Goal: Task Accomplishment & Management: Use online tool/utility

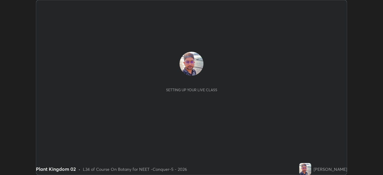
scroll to position [175, 383]
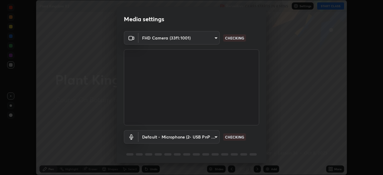
type input "0e50365916b658242f783ed4648cb329f585d10cba28352488c27cd343db3185"
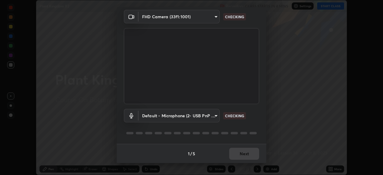
click at [204, 22] on body "Erase all Plant Kingdom 02 Recording CLASS STARTS IN 4 MINS Settings START CLAS…" at bounding box center [191, 87] width 383 height 175
click at [193, 114] on body "Erase all Plant Kingdom 02 Recording CLASS STARTS IN 4 MINS Settings START CLAS…" at bounding box center [191, 87] width 383 height 175
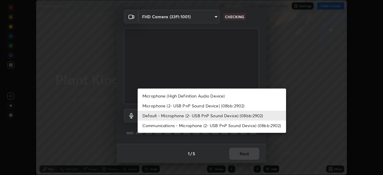
click at [182, 99] on li "Microphone (High Definition Audio Device)" at bounding box center [212, 96] width 149 height 10
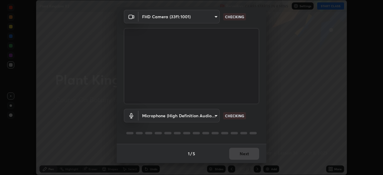
click at [184, 116] on body "Erase all Plant Kingdom 02 Recording CLASS STARTS IN 4 MINS Settings START CLAS…" at bounding box center [191, 87] width 383 height 175
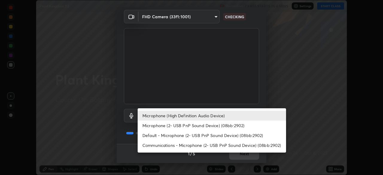
click at [186, 137] on li "Default - Microphone (2- USB PnP Sound Device) (08bb:2902)" at bounding box center [212, 136] width 149 height 10
type input "default"
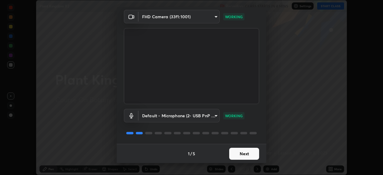
click at [245, 154] on button "Next" at bounding box center [244, 154] width 30 height 12
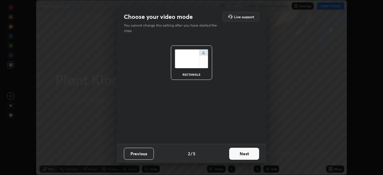
click at [248, 157] on button "Next" at bounding box center [244, 154] width 30 height 12
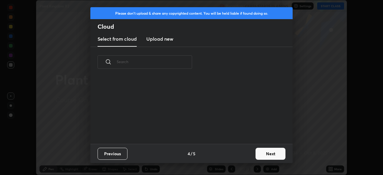
click at [256, 158] on button "Next" at bounding box center [271, 154] width 30 height 12
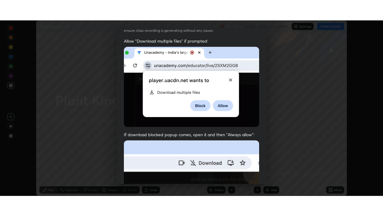
scroll to position [143, 0]
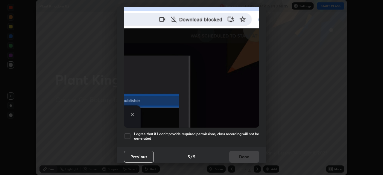
click at [129, 133] on div at bounding box center [127, 136] width 7 height 7
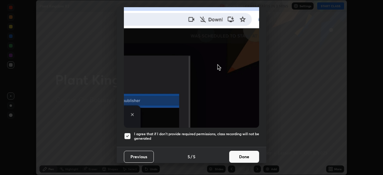
click at [249, 155] on button "Done" at bounding box center [244, 157] width 30 height 12
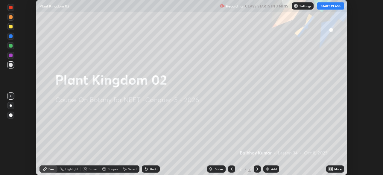
click at [333, 169] on icon at bounding box center [330, 169] width 5 height 5
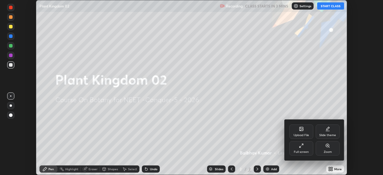
click at [300, 152] on div "Full screen" at bounding box center [301, 152] width 15 height 3
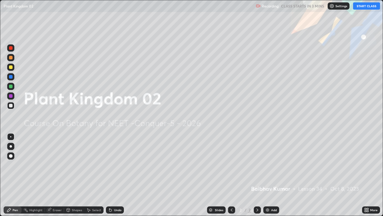
scroll to position [216, 383]
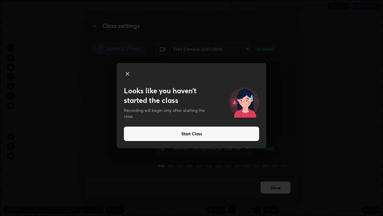
click at [202, 135] on button "Start Class" at bounding box center [191, 133] width 135 height 14
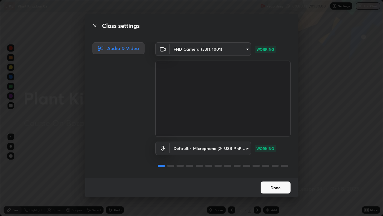
click at [278, 175] on button "Done" at bounding box center [276, 187] width 30 height 12
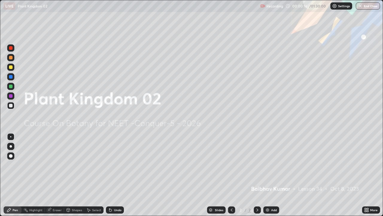
click at [11, 146] on div at bounding box center [11, 146] width 2 height 2
click at [10, 175] on icon at bounding box center [9, 210] width 4 height 4
click at [10, 96] on div at bounding box center [11, 96] width 4 height 4
click at [270, 175] on div "Add" at bounding box center [272, 209] width 16 height 7
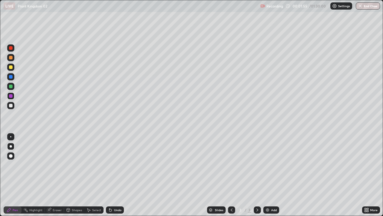
click at [366, 175] on icon at bounding box center [365, 208] width 1 height 1
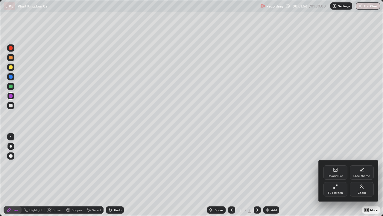
click at [335, 170] on icon at bounding box center [336, 170] width 4 height 4
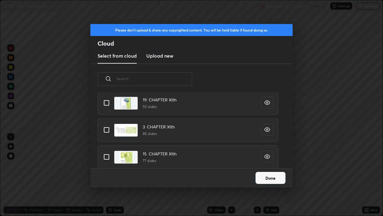
scroll to position [340, 0]
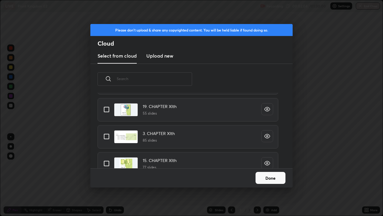
click at [107, 130] on input "grid" at bounding box center [106, 136] width 13 height 13
checkbox input "true"
click at [273, 175] on button "Done" at bounding box center [271, 178] width 30 height 12
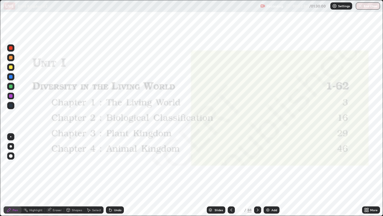
click at [10, 175] on icon at bounding box center [9, 209] width 5 height 5
click at [210, 175] on icon at bounding box center [210, 208] width 3 height 1
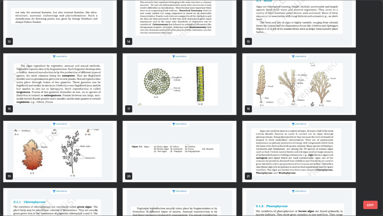
scroll to position [280, 0]
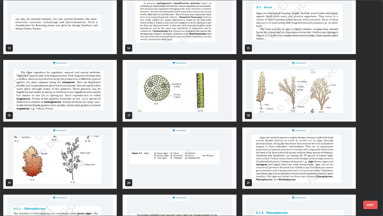
click at [148, 102] on img "grid" at bounding box center [179, 90] width 113 height 61
click at [148, 101] on img "grid" at bounding box center [179, 90] width 113 height 61
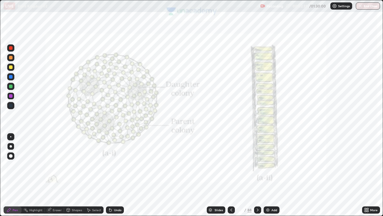
click at [150, 99] on img "grid" at bounding box center [179, 90] width 113 height 61
click at [257, 175] on icon at bounding box center [257, 209] width 5 height 5
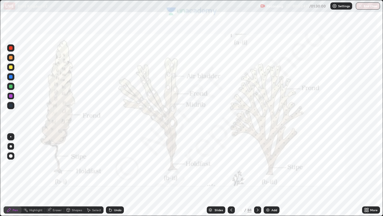
click at [257, 175] on icon at bounding box center [257, 209] width 5 height 5
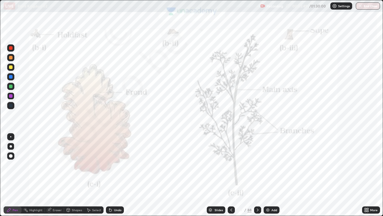
click at [210, 175] on icon at bounding box center [210, 210] width 3 height 1
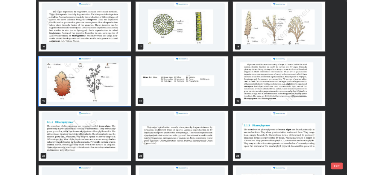
scroll to position [340, 0]
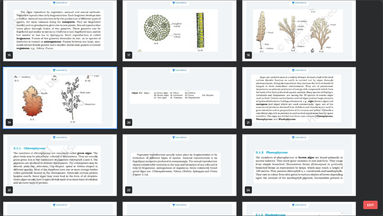
click at [259, 115] on img "grid" at bounding box center [299, 97] width 113 height 61
click at [260, 113] on img "grid" at bounding box center [299, 97] width 113 height 61
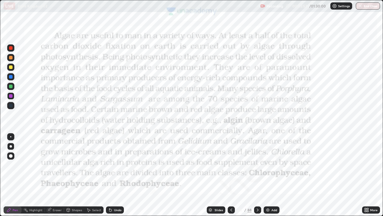
click at [260, 115] on img "grid" at bounding box center [299, 97] width 113 height 61
click at [258, 175] on icon at bounding box center [257, 209] width 5 height 5
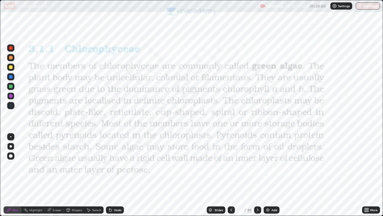
click at [11, 146] on div at bounding box center [11, 146] width 2 height 2
click at [231, 175] on icon at bounding box center [231, 209] width 5 height 5
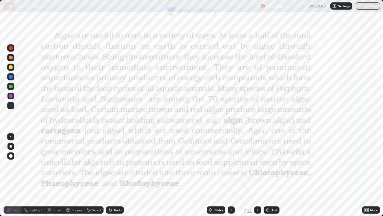
click at [275, 175] on div "Add" at bounding box center [275, 209] width 6 height 3
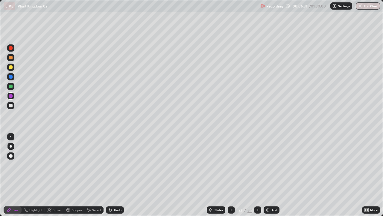
click at [10, 88] on div at bounding box center [11, 86] width 4 height 4
click at [9, 175] on icon at bounding box center [9, 210] width 4 height 4
click at [11, 146] on div at bounding box center [11, 146] width 2 height 2
click at [11, 103] on div at bounding box center [10, 105] width 7 height 7
click at [11, 76] on div at bounding box center [11, 77] width 4 height 4
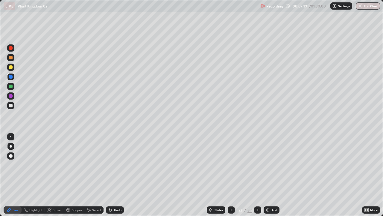
click at [113, 175] on div "Undo" at bounding box center [115, 209] width 18 height 7
click at [10, 108] on div at bounding box center [10, 105] width 7 height 7
click at [10, 95] on div at bounding box center [11, 96] width 4 height 4
click at [79, 175] on div "Shapes" at bounding box center [74, 210] width 20 height 12
click at [10, 105] on div at bounding box center [11, 106] width 4 height 4
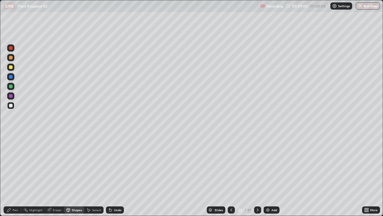
click at [12, 175] on div "Pen" at bounding box center [13, 209] width 18 height 7
click at [10, 175] on icon at bounding box center [9, 209] width 5 height 5
click at [11, 146] on div at bounding box center [11, 146] width 2 height 2
click at [10, 67] on div at bounding box center [11, 67] width 4 height 4
click at [11, 75] on div at bounding box center [11, 77] width 4 height 4
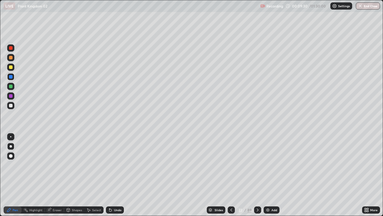
click at [10, 68] on div at bounding box center [11, 67] width 4 height 4
click at [11, 77] on div at bounding box center [11, 77] width 4 height 4
click at [11, 86] on div at bounding box center [11, 86] width 4 height 4
click at [10, 105] on div at bounding box center [11, 106] width 4 height 4
click at [10, 103] on div at bounding box center [10, 105] width 7 height 7
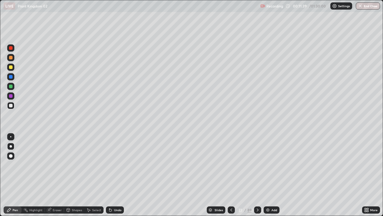
click at [8, 84] on div at bounding box center [10, 86] width 7 height 7
click at [12, 175] on div "Pen" at bounding box center [13, 209] width 18 height 7
click at [11, 146] on div at bounding box center [11, 146] width 2 height 2
click at [10, 105] on div at bounding box center [11, 106] width 4 height 4
click at [15, 175] on div "Pen" at bounding box center [15, 209] width 5 height 3
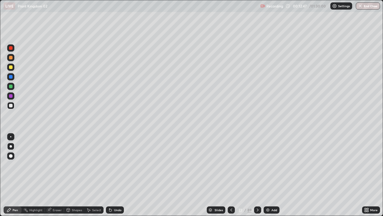
click at [11, 146] on div at bounding box center [11, 146] width 2 height 2
click at [12, 175] on div "Pen" at bounding box center [13, 209] width 18 height 7
click at [10, 145] on div at bounding box center [10, 146] width 7 height 7
click at [13, 175] on div "Pen" at bounding box center [13, 209] width 18 height 7
click at [10, 145] on div at bounding box center [10, 146] width 7 height 7
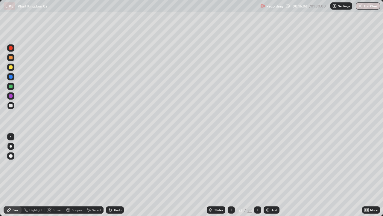
click at [11, 146] on div at bounding box center [11, 146] width 2 height 2
click at [231, 175] on icon at bounding box center [231, 209] width 5 height 5
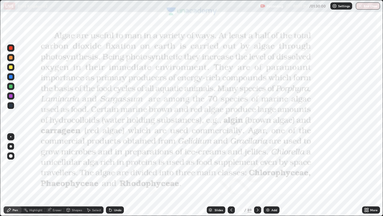
click at [259, 175] on icon at bounding box center [257, 209] width 5 height 5
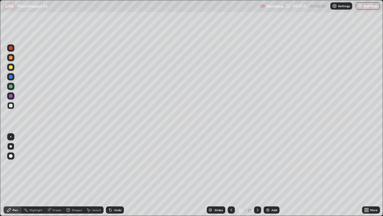
click at [257, 175] on icon at bounding box center [257, 209] width 5 height 5
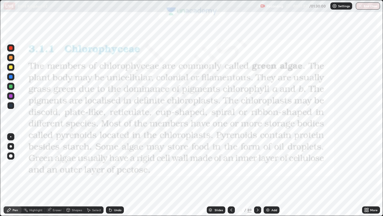
click at [75, 175] on div "Shapes" at bounding box center [77, 209] width 10 height 3
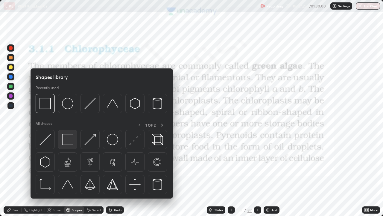
click at [65, 140] on img at bounding box center [67, 139] width 11 height 11
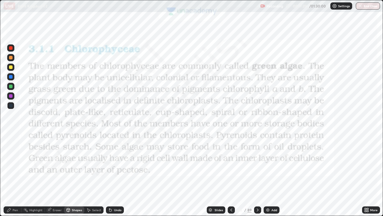
click at [12, 49] on div at bounding box center [11, 48] width 4 height 4
click at [9, 175] on icon at bounding box center [9, 210] width 4 height 4
click at [256, 175] on icon at bounding box center [257, 209] width 5 height 5
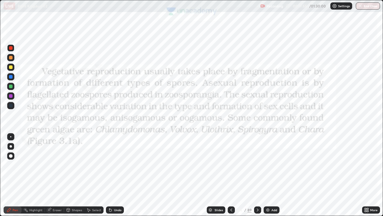
click at [257, 175] on icon at bounding box center [257, 209] width 5 height 5
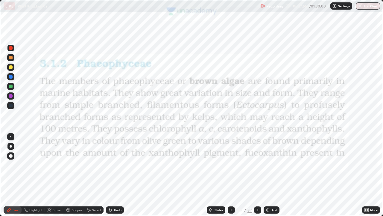
click at [256, 175] on icon at bounding box center [257, 209] width 5 height 5
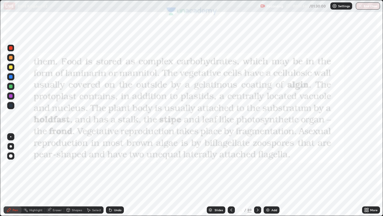
click at [231, 175] on icon at bounding box center [231, 209] width 5 height 5
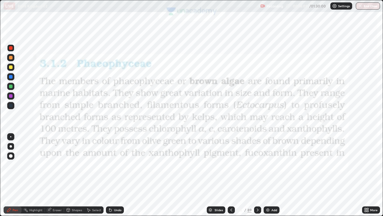
click at [231, 175] on icon at bounding box center [231, 209] width 5 height 5
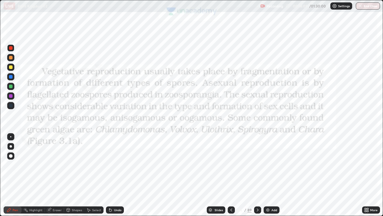
click at [231, 175] on icon at bounding box center [231, 209] width 5 height 5
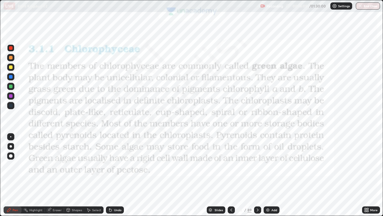
click at [10, 48] on div at bounding box center [11, 48] width 4 height 4
click at [11, 46] on div at bounding box center [10, 47] width 7 height 7
click at [11, 104] on div at bounding box center [11, 106] width 4 height 4
click at [13, 175] on div "Pen" at bounding box center [15, 209] width 5 height 3
click at [257, 175] on icon at bounding box center [257, 209] width 5 height 5
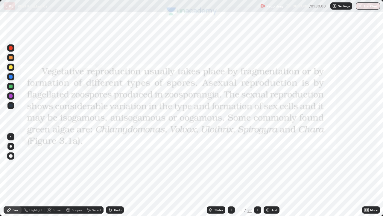
click at [11, 48] on div at bounding box center [11, 48] width 4 height 4
click at [12, 145] on div at bounding box center [11, 146] width 2 height 2
click at [112, 175] on icon at bounding box center [110, 209] width 5 height 5
click at [112, 175] on div "Undo" at bounding box center [115, 209] width 18 height 7
click at [112, 175] on icon at bounding box center [110, 209] width 5 height 5
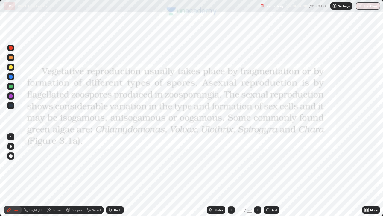
click at [110, 175] on icon at bounding box center [110, 210] width 2 height 2
click at [109, 175] on icon at bounding box center [109, 208] width 1 height 1
click at [113, 175] on div "Undo" at bounding box center [115, 209] width 18 height 7
click at [11, 146] on div at bounding box center [11, 146] width 2 height 2
click at [12, 106] on div at bounding box center [11, 106] width 4 height 4
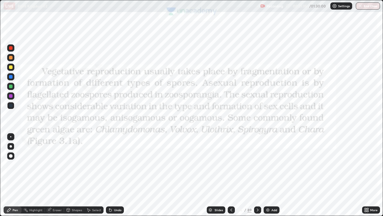
click at [272, 175] on div "Add" at bounding box center [275, 209] width 6 height 3
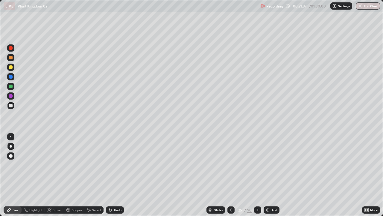
click at [12, 105] on div at bounding box center [11, 106] width 4 height 4
click at [10, 145] on div at bounding box center [11, 146] width 2 height 2
click at [11, 87] on div at bounding box center [11, 86] width 4 height 4
click at [12, 95] on div at bounding box center [11, 96] width 4 height 4
click at [11, 66] on div at bounding box center [11, 67] width 4 height 4
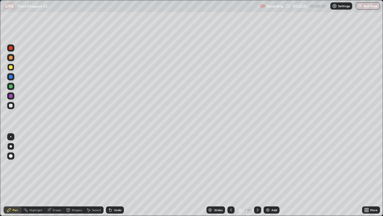
click at [12, 58] on div at bounding box center [11, 58] width 4 height 4
click at [11, 48] on div at bounding box center [11, 48] width 4 height 4
click at [14, 105] on div at bounding box center [10, 105] width 7 height 7
click at [11, 68] on div at bounding box center [11, 67] width 4 height 4
click at [11, 77] on div at bounding box center [11, 77] width 4 height 4
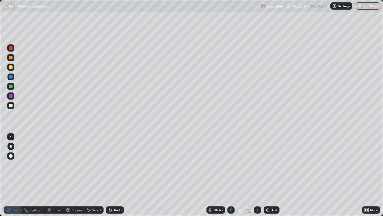
click at [11, 87] on div at bounding box center [11, 86] width 4 height 4
click at [118, 175] on div "Undo" at bounding box center [115, 209] width 18 height 7
click at [116, 175] on div "Undo" at bounding box center [117, 209] width 7 height 3
click at [10, 105] on div at bounding box center [11, 106] width 4 height 4
click at [10, 77] on div at bounding box center [11, 77] width 4 height 4
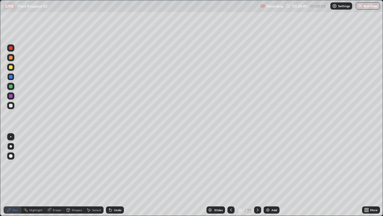
click at [11, 146] on div at bounding box center [11, 146] width 2 height 2
click at [257, 175] on icon at bounding box center [258, 209] width 2 height 3
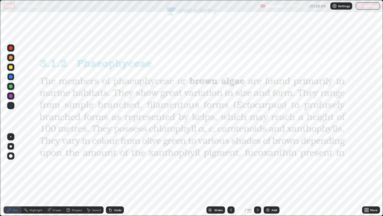
click at [73, 175] on div "Shapes" at bounding box center [77, 209] width 10 height 3
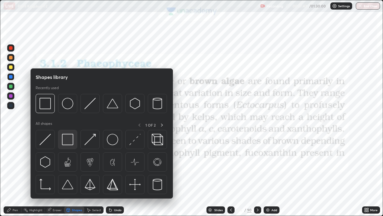
click at [65, 138] on img at bounding box center [67, 139] width 11 height 11
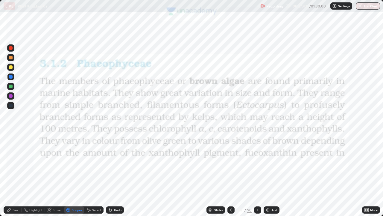
click at [12, 85] on div at bounding box center [11, 86] width 4 height 4
click at [10, 175] on icon at bounding box center [9, 209] width 5 height 5
click at [73, 175] on div "Shapes" at bounding box center [77, 209] width 10 height 3
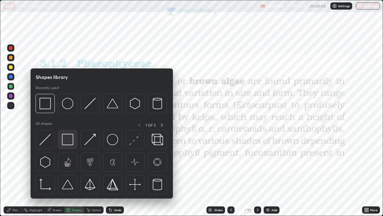
click at [66, 141] on img at bounding box center [67, 139] width 11 height 11
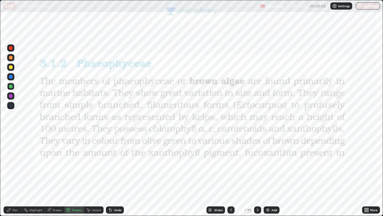
click at [10, 175] on icon at bounding box center [9, 209] width 5 height 5
click at [12, 47] on div at bounding box center [11, 48] width 4 height 4
click at [366, 175] on icon at bounding box center [365, 208] width 1 height 1
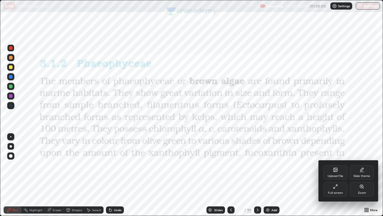
click at [337, 175] on div "Full screen" at bounding box center [336, 189] width 24 height 14
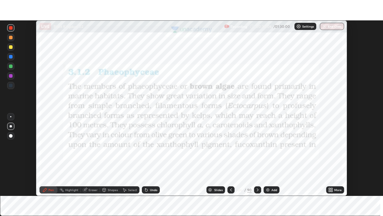
scroll to position [29770, 29562]
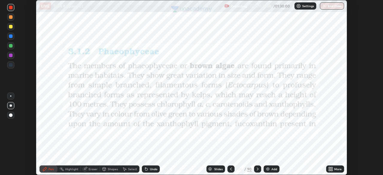
click at [335, 167] on div "More" at bounding box center [335, 169] width 18 height 7
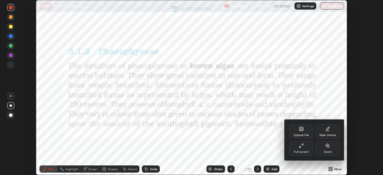
click at [309, 148] on div "Full screen" at bounding box center [302, 148] width 24 height 14
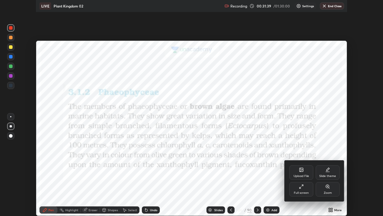
scroll to position [216, 383]
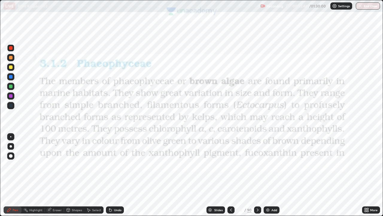
click at [257, 175] on icon at bounding box center [258, 209] width 2 height 3
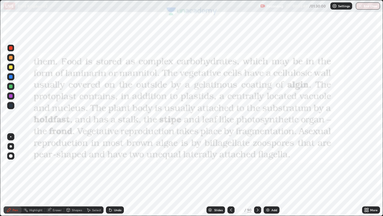
click at [74, 175] on div "Shapes" at bounding box center [77, 209] width 10 height 3
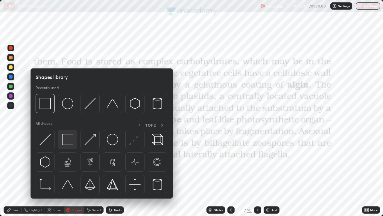
click at [67, 136] on img at bounding box center [67, 139] width 11 height 11
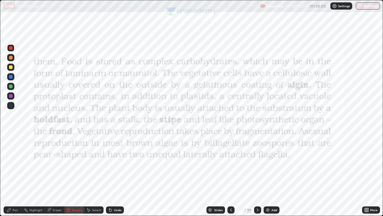
click at [10, 46] on div at bounding box center [11, 48] width 4 height 4
click at [13, 175] on div "Pen" at bounding box center [15, 209] width 5 height 3
click at [11, 146] on div at bounding box center [11, 146] width 2 height 2
click at [272, 175] on div "Add" at bounding box center [275, 209] width 6 height 3
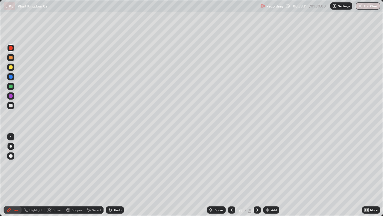
click at [73, 175] on div "Shapes" at bounding box center [74, 209] width 20 height 7
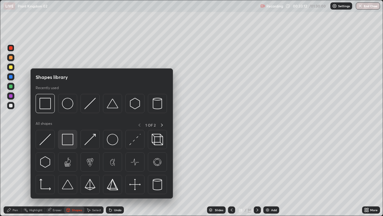
click at [71, 142] on img at bounding box center [67, 139] width 11 height 11
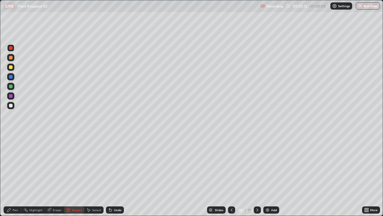
click at [12, 78] on div at bounding box center [11, 77] width 4 height 4
click at [15, 175] on div "Pen" at bounding box center [15, 209] width 5 height 3
click at [11, 146] on div at bounding box center [11, 146] width 2 height 2
click at [11, 105] on div at bounding box center [11, 106] width 4 height 4
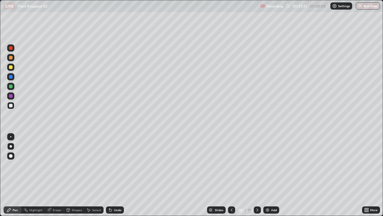
click at [10, 104] on div at bounding box center [11, 106] width 4 height 4
click at [8, 94] on div at bounding box center [10, 95] width 7 height 7
click at [231, 175] on icon at bounding box center [231, 209] width 5 height 5
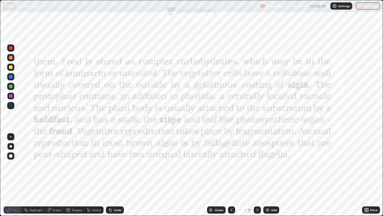
click at [11, 147] on div at bounding box center [11, 146] width 2 height 2
click at [259, 175] on icon at bounding box center [257, 209] width 5 height 5
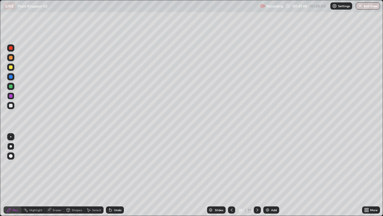
click at [257, 175] on icon at bounding box center [257, 209] width 5 height 5
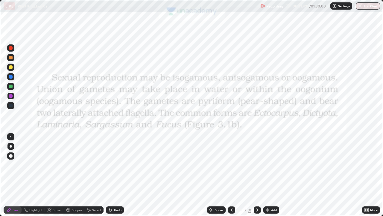
click at [72, 175] on div "Shapes" at bounding box center [77, 209] width 10 height 3
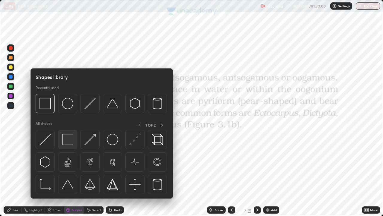
click at [67, 140] on img at bounding box center [67, 139] width 11 height 11
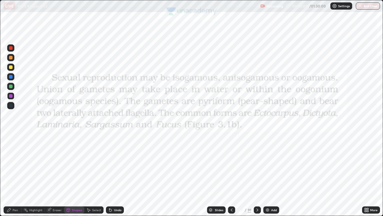
click at [11, 105] on div at bounding box center [11, 106] width 4 height 4
click at [10, 51] on div at bounding box center [10, 47] width 7 height 7
click at [14, 175] on div "Pen" at bounding box center [13, 209] width 18 height 7
click at [12, 105] on div at bounding box center [11, 106] width 4 height 4
click at [257, 175] on icon at bounding box center [258, 209] width 2 height 3
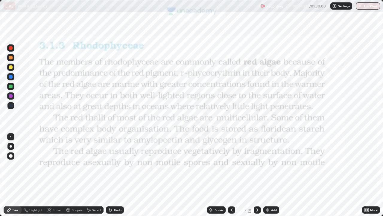
click at [77, 175] on div "Shapes" at bounding box center [77, 209] width 10 height 3
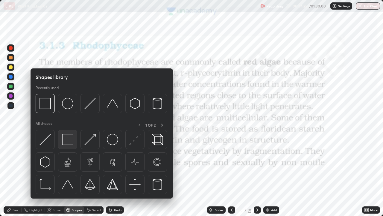
click at [67, 138] on img at bounding box center [67, 139] width 11 height 11
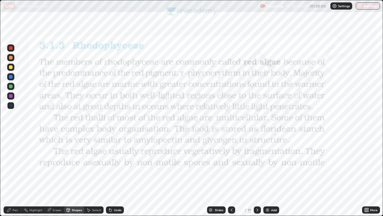
click at [10, 175] on icon at bounding box center [9, 210] width 4 height 4
click at [271, 175] on div "Add" at bounding box center [274, 209] width 6 height 3
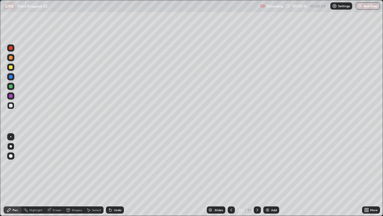
click at [15, 175] on div "Pen" at bounding box center [15, 209] width 5 height 3
click at [232, 175] on icon at bounding box center [231, 209] width 5 height 5
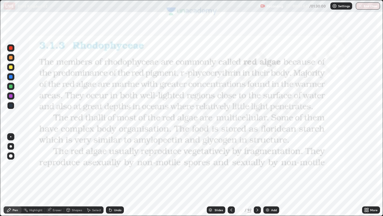
click at [12, 48] on div at bounding box center [11, 48] width 4 height 4
click at [257, 175] on icon at bounding box center [257, 209] width 5 height 5
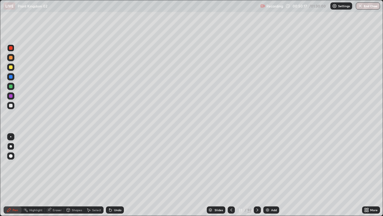
click at [257, 175] on icon at bounding box center [257, 209] width 5 height 5
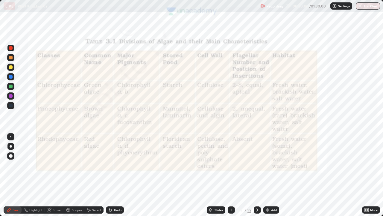
click at [257, 175] on icon at bounding box center [257, 209] width 5 height 5
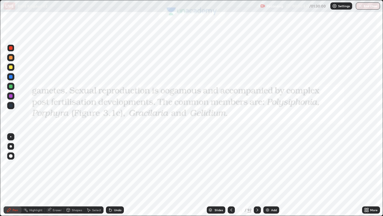
click at [10, 175] on icon at bounding box center [9, 209] width 5 height 5
click at [273, 175] on div "Add" at bounding box center [274, 209] width 6 height 3
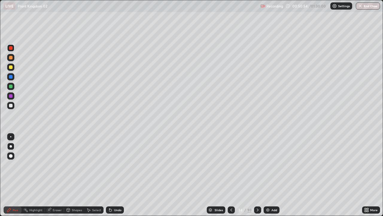
click at [11, 106] on div at bounding box center [11, 106] width 4 height 4
click at [12, 106] on div at bounding box center [11, 106] width 4 height 4
click at [11, 146] on div at bounding box center [11, 146] width 2 height 2
click at [11, 106] on div at bounding box center [11, 106] width 4 height 4
click at [114, 175] on div "Undo" at bounding box center [117, 209] width 7 height 3
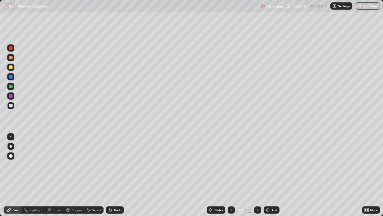
click at [12, 65] on div at bounding box center [10, 66] width 7 height 7
click at [11, 106] on div at bounding box center [11, 106] width 4 height 4
click at [10, 143] on div at bounding box center [10, 146] width 7 height 7
click at [10, 87] on div at bounding box center [11, 86] width 4 height 4
click at [10, 175] on icon at bounding box center [9, 209] width 5 height 5
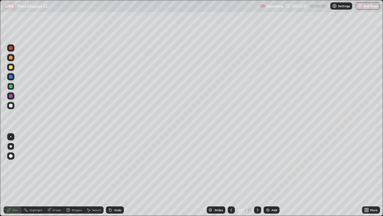
click at [10, 105] on div at bounding box center [11, 106] width 4 height 4
click at [11, 66] on div at bounding box center [11, 67] width 4 height 4
click at [367, 175] on icon at bounding box center [367, 208] width 1 height 1
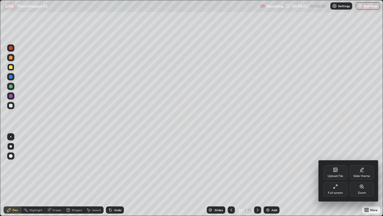
click at [316, 175] on div at bounding box center [191, 108] width 383 height 216
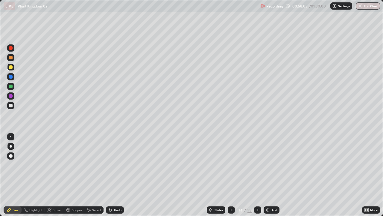
click at [368, 175] on icon at bounding box center [367, 208] width 1 height 1
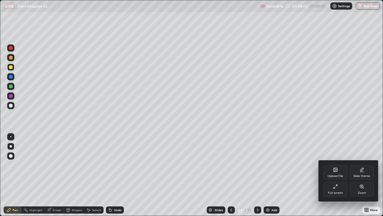
click at [337, 170] on icon at bounding box center [335, 170] width 3 height 2
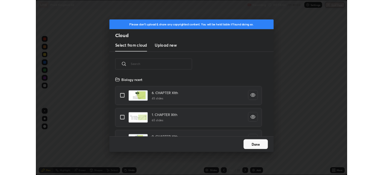
scroll to position [74, 192]
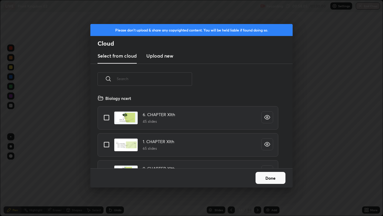
click at [170, 78] on input "text" at bounding box center [154, 78] width 75 height 25
click at [281, 175] on button "Done" at bounding box center [271, 178] width 30 height 12
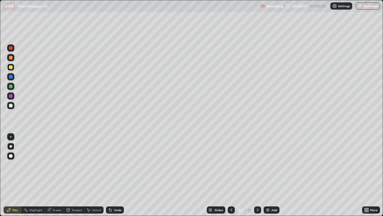
click at [368, 175] on icon at bounding box center [367, 210] width 1 height 1
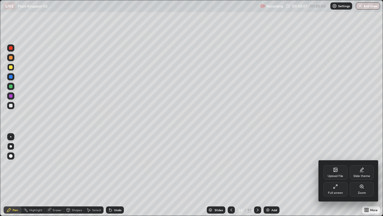
click at [339, 175] on div "Full screen" at bounding box center [336, 189] width 24 height 14
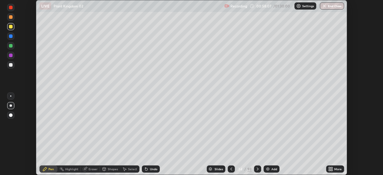
scroll to position [29770, 29562]
click at [330, 171] on icon at bounding box center [329, 169] width 1 height 1
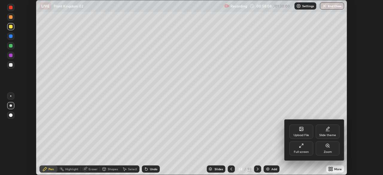
click at [305, 131] on div "Upload File" at bounding box center [302, 132] width 24 height 14
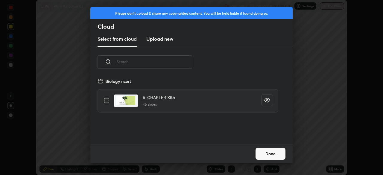
scroll to position [66, 192]
click at [149, 63] on input "text" at bounding box center [154, 61] width 75 height 25
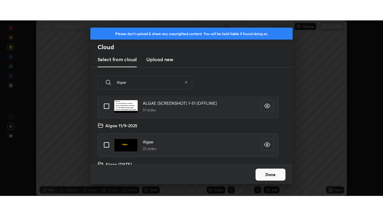
scroll to position [86, 0]
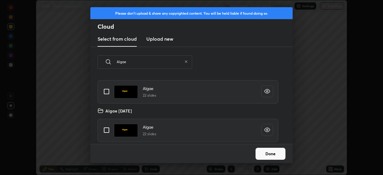
type input "Algae"
click at [106, 131] on input "grid" at bounding box center [106, 130] width 13 height 13
checkbox input "true"
click at [274, 153] on button "Done" at bounding box center [271, 154] width 30 height 12
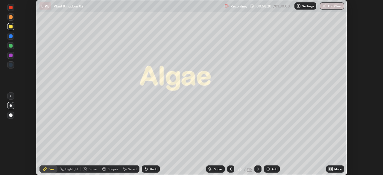
click at [330, 171] on icon at bounding box center [329, 169] width 1 height 1
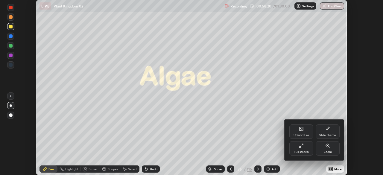
click at [305, 149] on div "Full screen" at bounding box center [302, 148] width 24 height 14
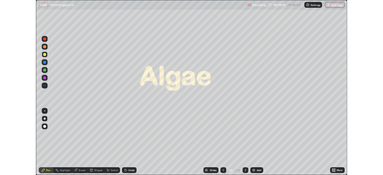
scroll to position [216, 383]
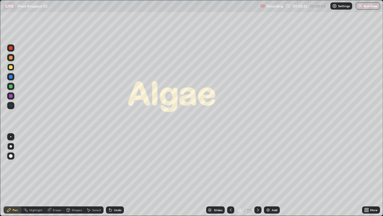
click at [258, 175] on icon at bounding box center [258, 209] width 5 height 5
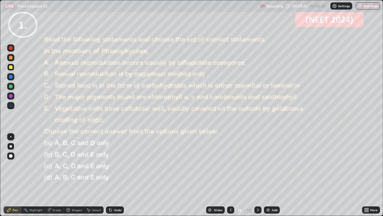
click at [256, 175] on icon at bounding box center [258, 209] width 5 height 5
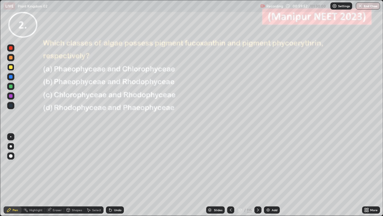
click at [258, 175] on icon at bounding box center [258, 209] width 5 height 5
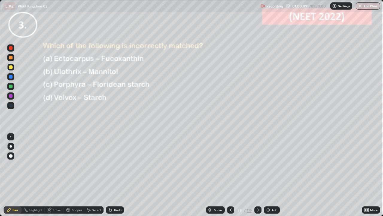
click at [258, 175] on icon at bounding box center [258, 209] width 2 height 3
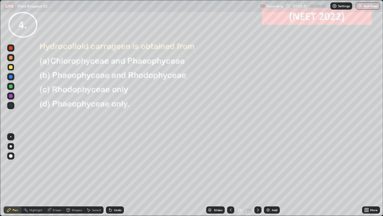
click at [258, 175] on icon at bounding box center [258, 209] width 5 height 5
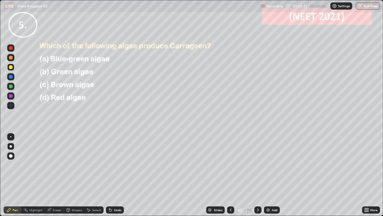
click at [257, 175] on icon at bounding box center [258, 209] width 5 height 5
click at [258, 175] on icon at bounding box center [258, 209] width 2 height 3
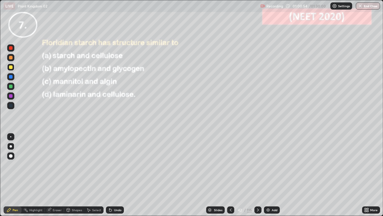
click at [258, 175] on icon at bounding box center [258, 209] width 5 height 5
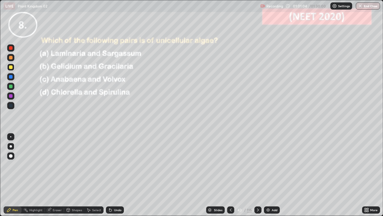
click at [258, 175] on icon at bounding box center [258, 209] width 5 height 5
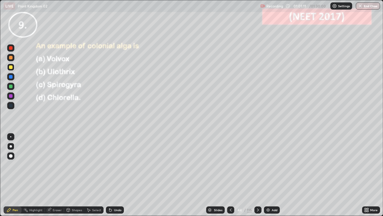
click at [257, 175] on icon at bounding box center [258, 209] width 5 height 5
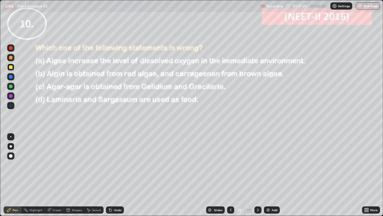
click at [257, 175] on icon at bounding box center [258, 209] width 5 height 5
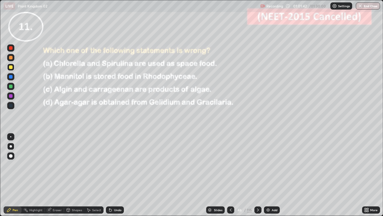
click at [257, 175] on icon at bounding box center [258, 209] width 5 height 5
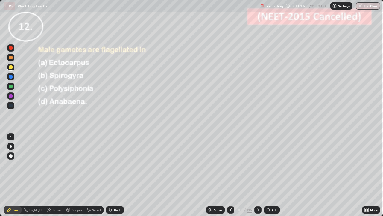
click at [257, 175] on icon at bounding box center [258, 209] width 5 height 5
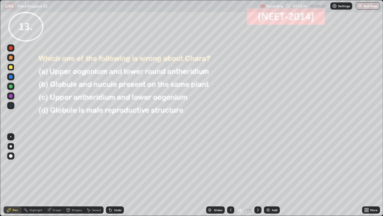
click at [258, 175] on icon at bounding box center [258, 209] width 5 height 5
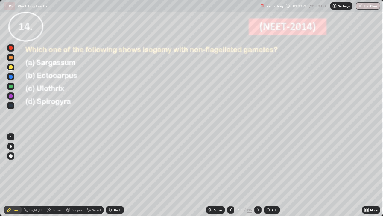
click at [258, 175] on icon at bounding box center [258, 209] width 5 height 5
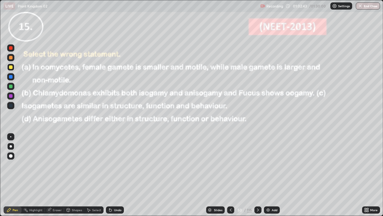
click at [258, 175] on icon at bounding box center [258, 209] width 5 height 5
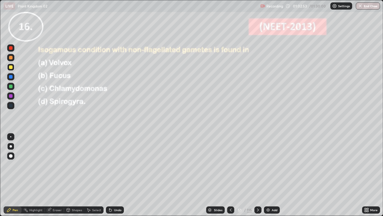
click at [258, 175] on icon at bounding box center [258, 209] width 5 height 5
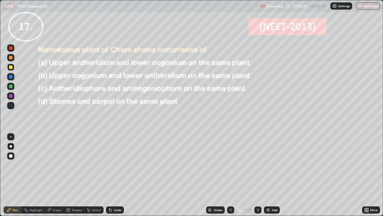
click at [258, 175] on icon at bounding box center [258, 209] width 5 height 5
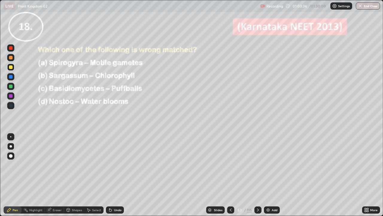
click at [258, 175] on icon at bounding box center [258, 209] width 2 height 3
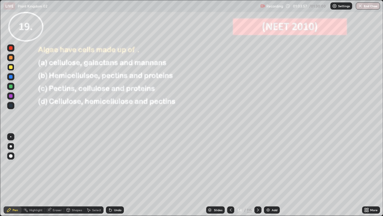
click at [257, 175] on icon at bounding box center [258, 209] width 5 height 5
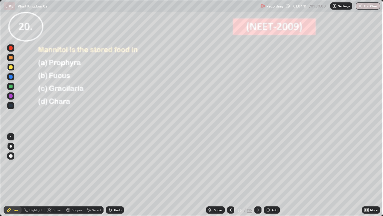
click at [257, 175] on icon at bounding box center [258, 209] width 2 height 3
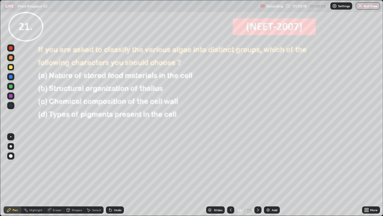
click at [11, 96] on div at bounding box center [11, 96] width 4 height 4
click at [32, 175] on div "Highlight" at bounding box center [35, 209] width 13 height 3
click at [11, 175] on icon at bounding box center [10, 188] width 3 height 3
click at [230, 175] on icon at bounding box center [230, 209] width 5 height 5
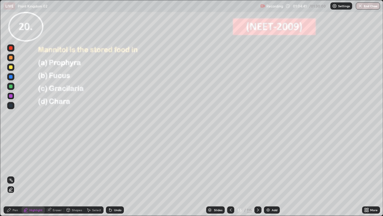
click at [11, 175] on icon at bounding box center [9, 209] width 5 height 5
click at [231, 175] on icon at bounding box center [231, 209] width 2 height 3
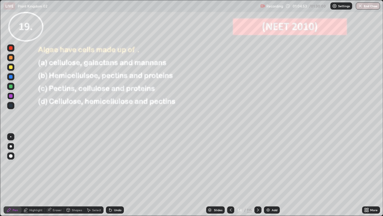
click at [230, 175] on icon at bounding box center [230, 209] width 5 height 5
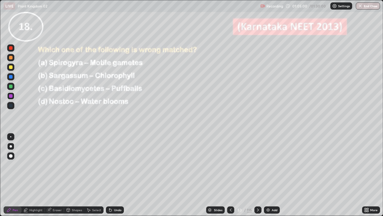
click at [230, 175] on icon at bounding box center [230, 209] width 5 height 5
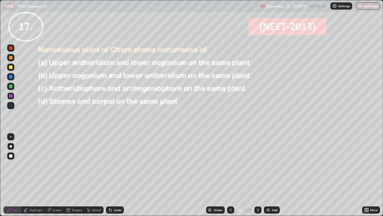
click at [230, 175] on icon at bounding box center [230, 209] width 5 height 5
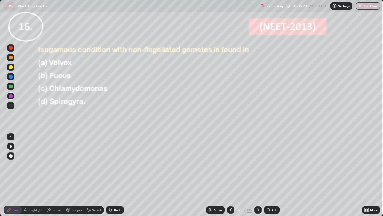
click at [230, 175] on icon at bounding box center [230, 209] width 5 height 5
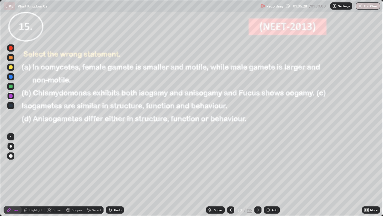
click at [229, 175] on icon at bounding box center [230, 209] width 5 height 5
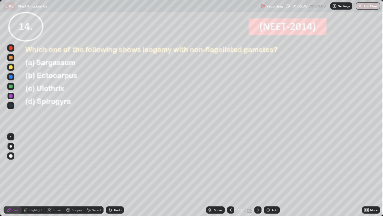
click at [231, 175] on icon at bounding box center [230, 209] width 5 height 5
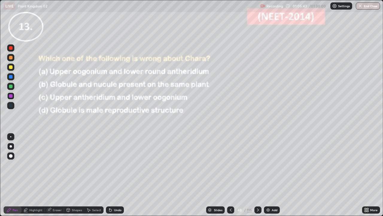
click at [229, 175] on icon at bounding box center [230, 209] width 5 height 5
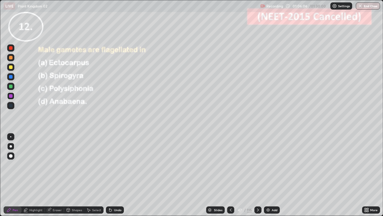
click at [231, 175] on icon at bounding box center [230, 209] width 5 height 5
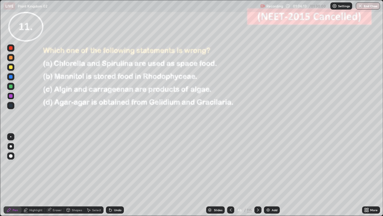
click at [230, 175] on icon at bounding box center [230, 209] width 5 height 5
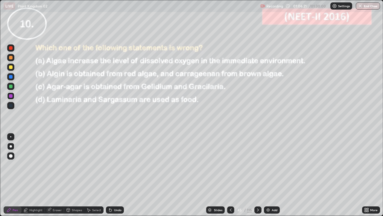
click at [230, 175] on icon at bounding box center [230, 209] width 5 height 5
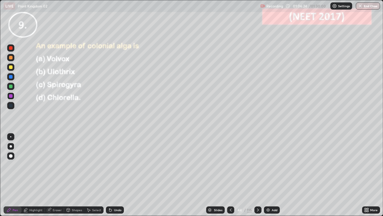
click at [230, 175] on icon at bounding box center [230, 209] width 5 height 5
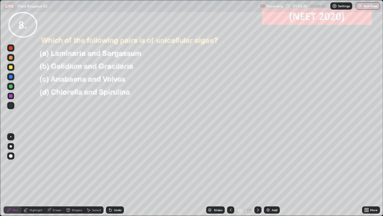
click at [231, 175] on icon at bounding box center [230, 209] width 5 height 5
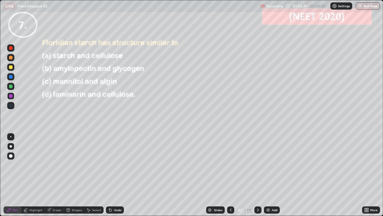
click at [256, 175] on icon at bounding box center [258, 209] width 5 height 5
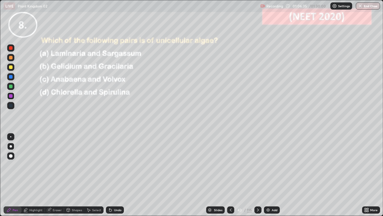
click at [230, 175] on icon at bounding box center [230, 209] width 5 height 5
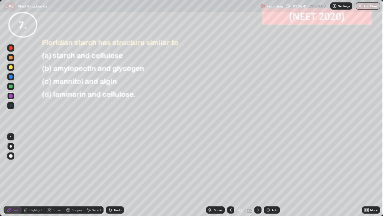
click at [230, 175] on icon at bounding box center [230, 209] width 5 height 5
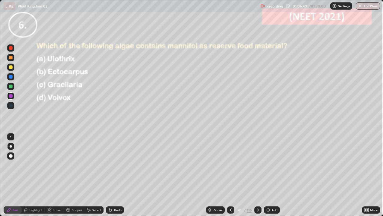
click at [230, 175] on div at bounding box center [230, 209] width 7 height 7
click at [230, 175] on icon at bounding box center [230, 209] width 5 height 5
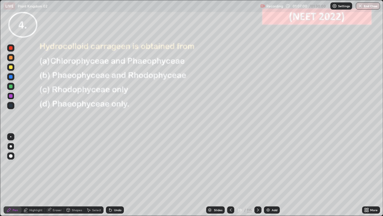
click at [231, 175] on icon at bounding box center [230, 209] width 5 height 5
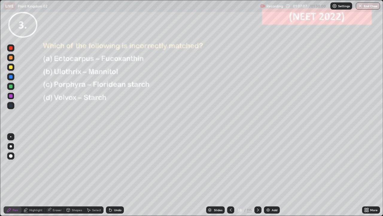
click at [230, 175] on icon at bounding box center [230, 209] width 5 height 5
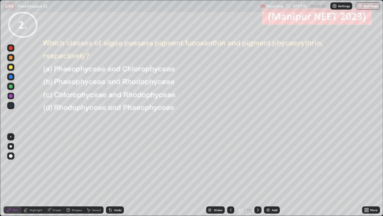
click at [230, 175] on icon at bounding box center [230, 209] width 5 height 5
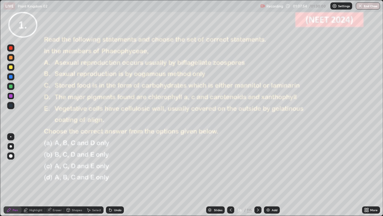
click at [13, 175] on div "Pen" at bounding box center [13, 209] width 18 height 7
click at [10, 146] on div at bounding box center [11, 146] width 2 height 2
click at [273, 175] on div "Add" at bounding box center [272, 209] width 16 height 7
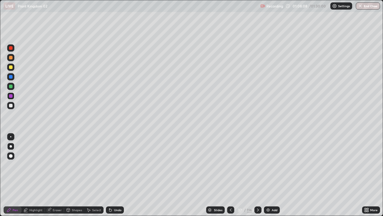
click at [11, 146] on div at bounding box center [11, 146] width 2 height 2
click at [10, 68] on div at bounding box center [11, 67] width 4 height 4
click at [12, 49] on div at bounding box center [11, 48] width 4 height 4
click at [11, 105] on div at bounding box center [11, 106] width 4 height 4
click at [11, 146] on div at bounding box center [11, 146] width 2 height 2
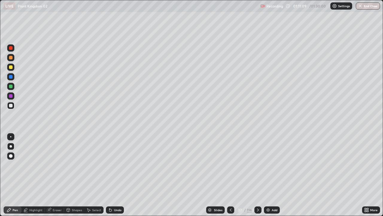
click at [8, 175] on icon at bounding box center [9, 210] width 4 height 4
click at [229, 175] on icon at bounding box center [230, 209] width 5 height 5
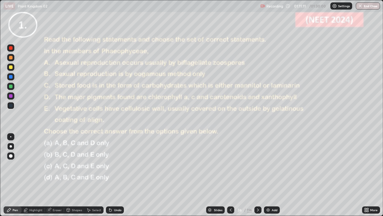
click at [270, 175] on img at bounding box center [268, 209] width 5 height 5
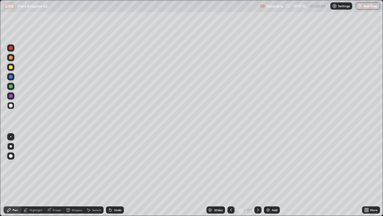
click at [12, 67] on div at bounding box center [11, 67] width 4 height 4
click at [11, 146] on div at bounding box center [11, 146] width 2 height 2
click at [12, 56] on div at bounding box center [11, 58] width 4 height 4
click at [11, 106] on div at bounding box center [11, 106] width 4 height 4
click at [272, 175] on div "Add" at bounding box center [275, 209] width 6 height 3
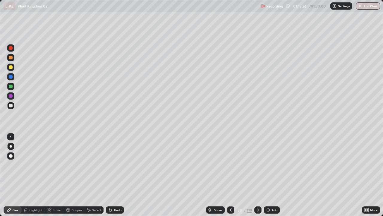
click at [12, 175] on div "Pen" at bounding box center [13, 209] width 18 height 7
click at [11, 146] on div at bounding box center [11, 146] width 2 height 2
click at [10, 78] on div at bounding box center [11, 77] width 4 height 4
click at [10, 175] on icon at bounding box center [9, 209] width 5 height 5
click at [230, 175] on icon at bounding box center [230, 209] width 5 height 5
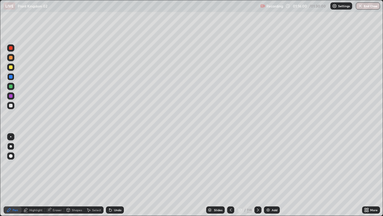
click at [10, 77] on div at bounding box center [11, 77] width 4 height 4
click at [9, 175] on icon at bounding box center [9, 210] width 4 height 4
click at [11, 146] on div at bounding box center [11, 146] width 2 height 2
click at [258, 175] on icon at bounding box center [258, 209] width 5 height 5
click at [11, 67] on div at bounding box center [11, 67] width 4 height 4
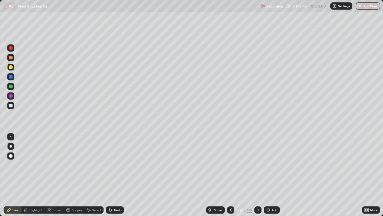
click at [10, 146] on div at bounding box center [11, 146] width 2 height 2
click at [16, 175] on div "Pen" at bounding box center [13, 209] width 18 height 7
click at [12, 75] on div at bounding box center [11, 77] width 4 height 4
click at [11, 146] on div at bounding box center [11, 146] width 2 height 2
click at [13, 175] on div "Pen" at bounding box center [15, 209] width 5 height 3
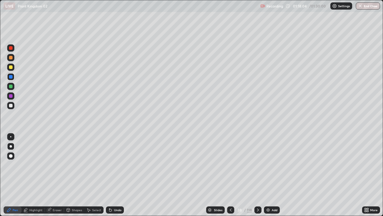
click at [12, 66] on div at bounding box center [11, 67] width 4 height 4
click at [11, 146] on div at bounding box center [11, 146] width 2 height 2
click at [11, 175] on div "Pen" at bounding box center [13, 209] width 18 height 7
click at [119, 175] on div "Undo" at bounding box center [117, 209] width 7 height 3
click at [117, 175] on div "Undo" at bounding box center [117, 209] width 7 height 3
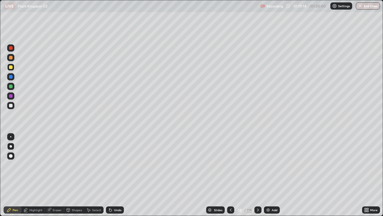
click at [11, 175] on icon at bounding box center [9, 210] width 4 height 4
click at [10, 146] on div at bounding box center [11, 146] width 2 height 2
click at [12, 105] on div at bounding box center [11, 106] width 4 height 4
click at [11, 175] on div "Pen" at bounding box center [13, 209] width 18 height 7
click at [11, 145] on div at bounding box center [11, 146] width 2 height 2
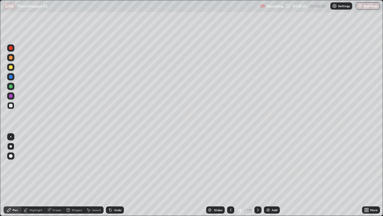
click at [13, 175] on div "Pen" at bounding box center [15, 209] width 5 height 3
click at [12, 106] on div at bounding box center [11, 106] width 4 height 4
click at [13, 175] on div "Pen" at bounding box center [15, 209] width 5 height 3
click at [12, 105] on div at bounding box center [11, 106] width 4 height 4
click at [11, 65] on div at bounding box center [11, 67] width 4 height 4
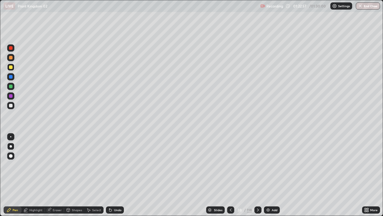
click at [16, 175] on div "Pen" at bounding box center [15, 209] width 5 height 3
click at [114, 175] on div "Undo" at bounding box center [117, 209] width 7 height 3
click at [117, 175] on div "Undo" at bounding box center [117, 209] width 7 height 3
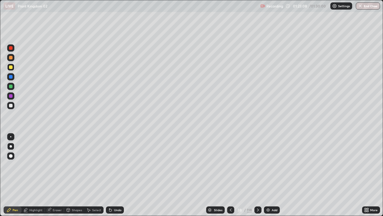
click at [117, 175] on div "Undo" at bounding box center [117, 209] width 7 height 3
click at [12, 105] on div at bounding box center [11, 106] width 4 height 4
click at [11, 146] on div at bounding box center [11, 146] width 2 height 2
click at [12, 86] on div at bounding box center [11, 86] width 4 height 4
click at [11, 48] on div at bounding box center [11, 48] width 4 height 4
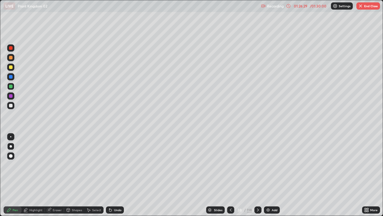
click at [11, 48] on div at bounding box center [11, 48] width 4 height 4
click at [10, 87] on div at bounding box center [11, 86] width 4 height 4
click at [12, 104] on div at bounding box center [11, 106] width 4 height 4
click at [11, 48] on div at bounding box center [11, 48] width 4 height 4
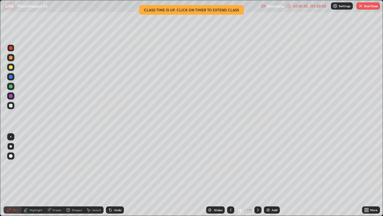
click at [10, 75] on div at bounding box center [11, 77] width 4 height 4
click at [366, 175] on icon at bounding box center [366, 209] width 5 height 5
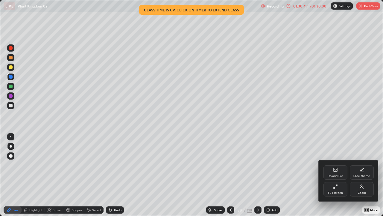
click at [339, 175] on div "Full screen" at bounding box center [335, 192] width 15 height 3
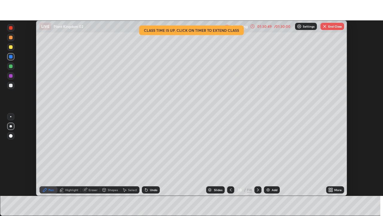
scroll to position [29770, 29562]
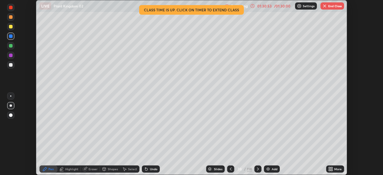
click at [270, 7] on div "01:30:53" at bounding box center [264, 6] width 17 height 4
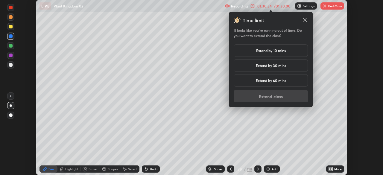
click at [265, 52] on h5 "Extend by 10 mins" at bounding box center [271, 50] width 30 height 5
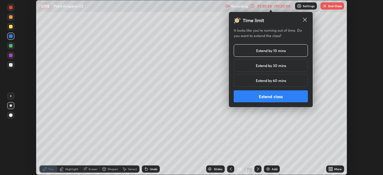
click at [270, 97] on button "Extend class" at bounding box center [271, 96] width 74 height 12
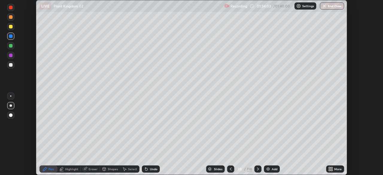
click at [335, 169] on div "More" at bounding box center [337, 169] width 7 height 3
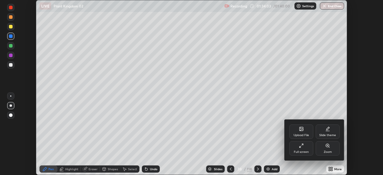
click at [308, 151] on div "Full screen" at bounding box center [301, 152] width 15 height 3
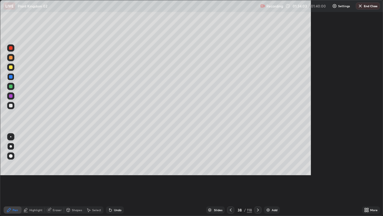
scroll to position [216, 383]
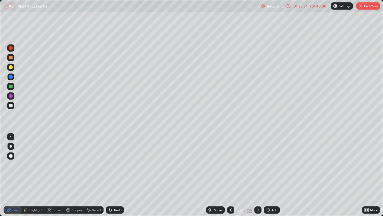
click at [364, 6] on button "End Class" at bounding box center [369, 5] width 24 height 7
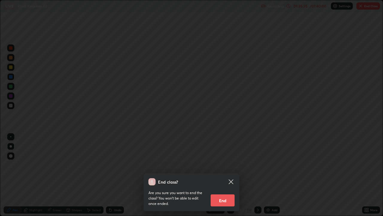
click at [224, 175] on button "End" at bounding box center [223, 200] width 24 height 12
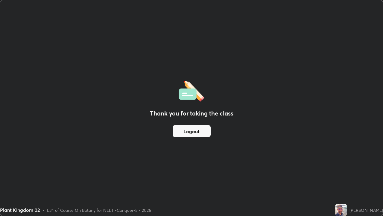
click at [201, 133] on button "Logout" at bounding box center [192, 131] width 38 height 12
